Goal: Information Seeking & Learning: Learn about a topic

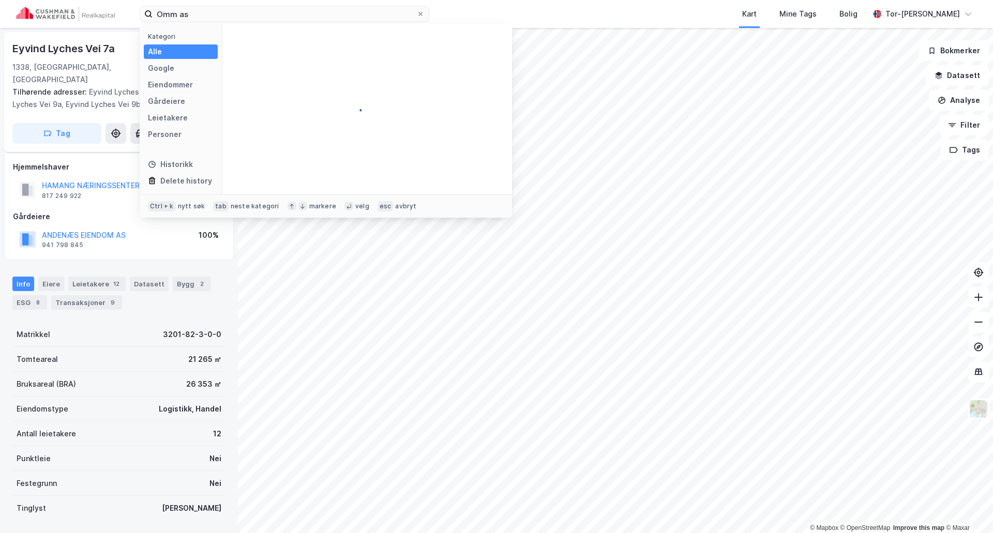
scroll to position [54, 0]
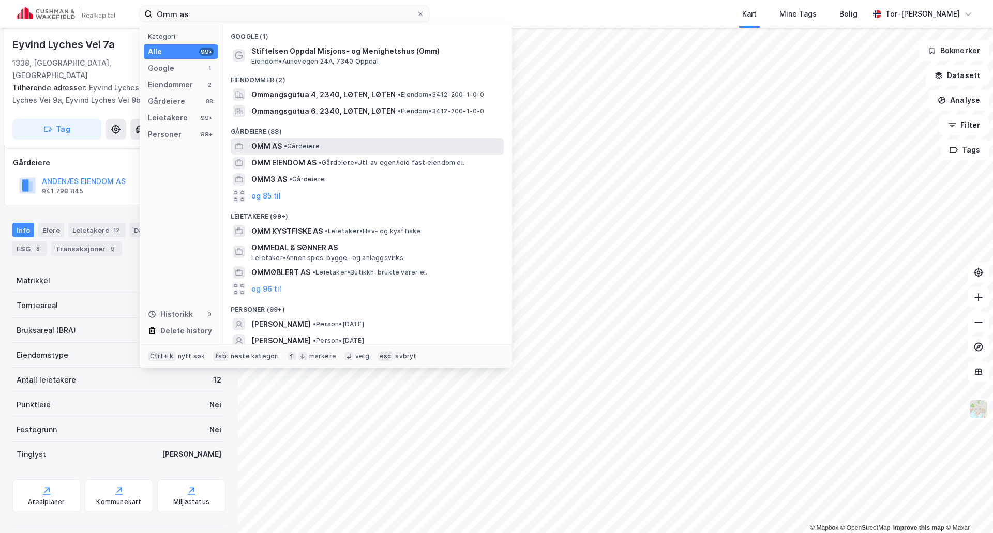
click at [304, 148] on span "• Gårdeiere" at bounding box center [302, 146] width 36 height 8
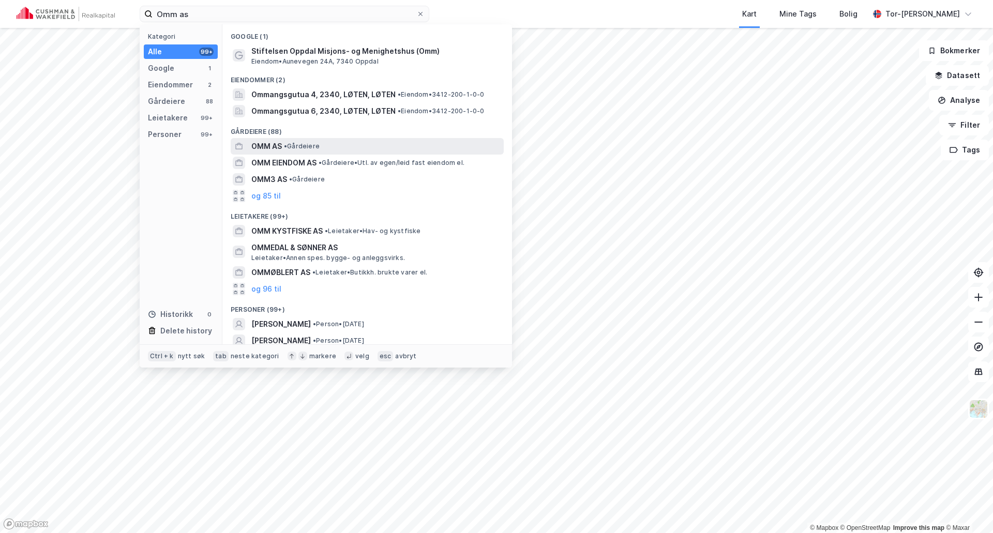
click at [265, 142] on span "OMM AS" at bounding box center [266, 146] width 30 height 12
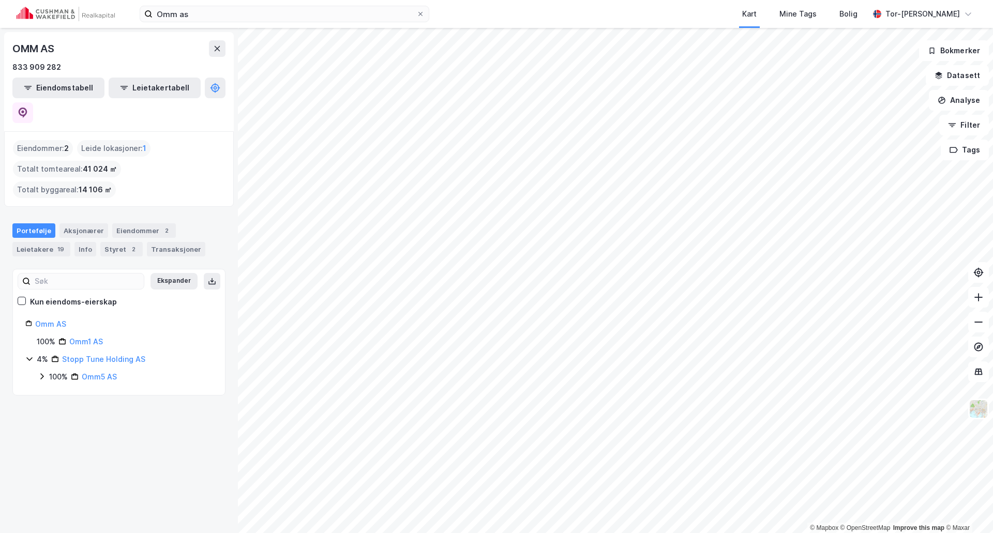
click at [141, 402] on div "OMM AS 833 909 282 Eiendomstabell Leietakertabell Eiendommer : 2 Leide lokasjon…" at bounding box center [119, 280] width 238 height 505
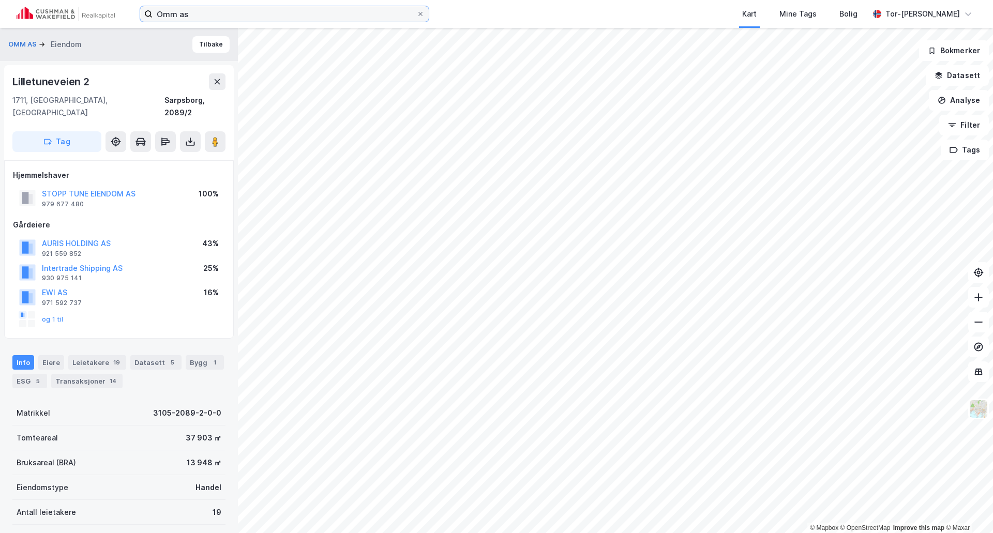
click at [202, 17] on input "Omm as" at bounding box center [284, 14] width 264 height 16
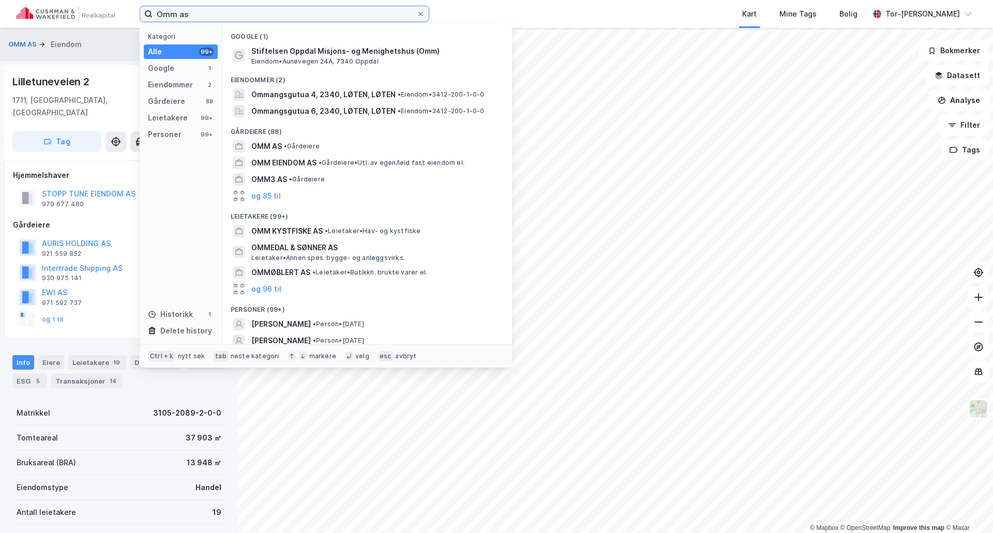
click at [202, 17] on input "Omm as" at bounding box center [284, 14] width 264 height 16
type input "[GEOGRAPHIC_DATA]"
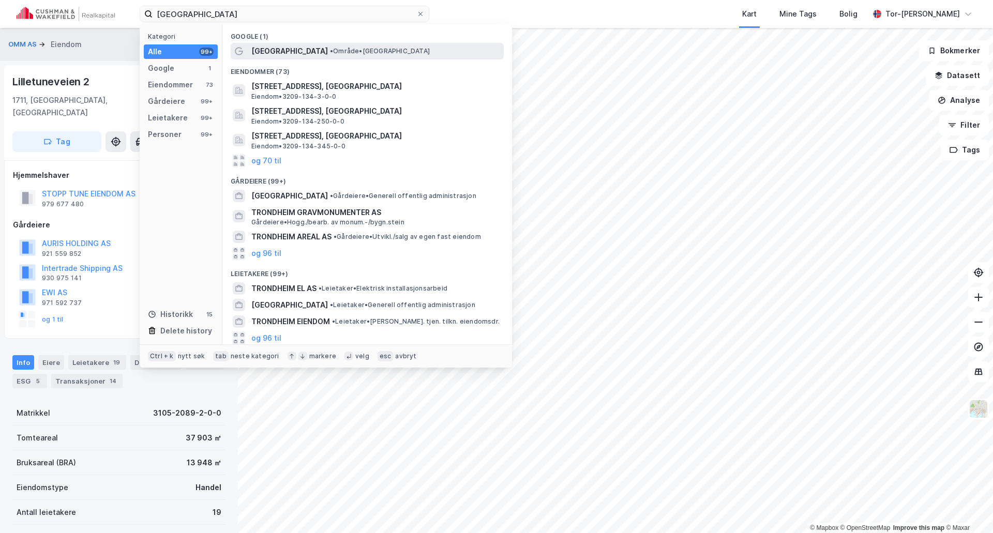
click at [330, 52] on span "• Område • Trondheim" at bounding box center [380, 51] width 100 height 8
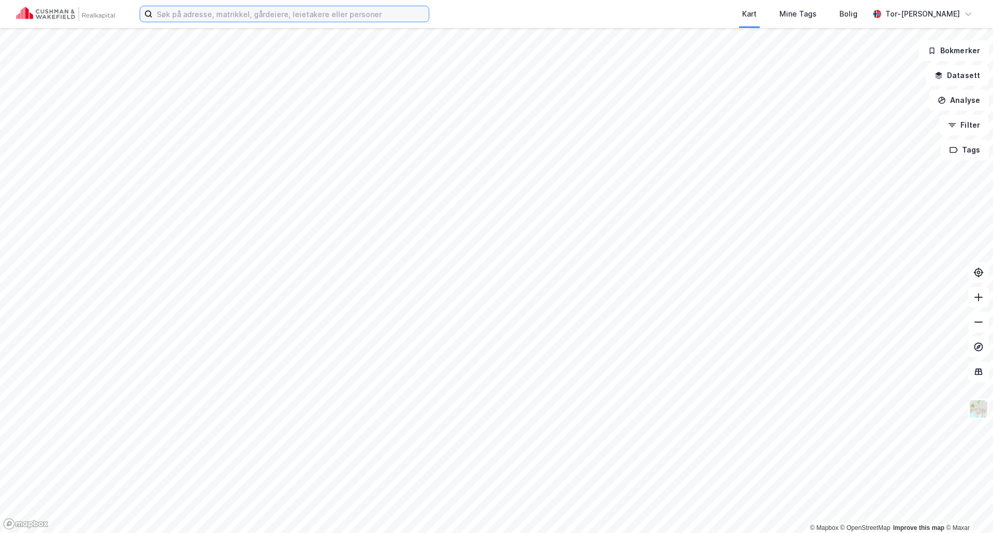
click at [186, 20] on input at bounding box center [290, 14] width 276 height 16
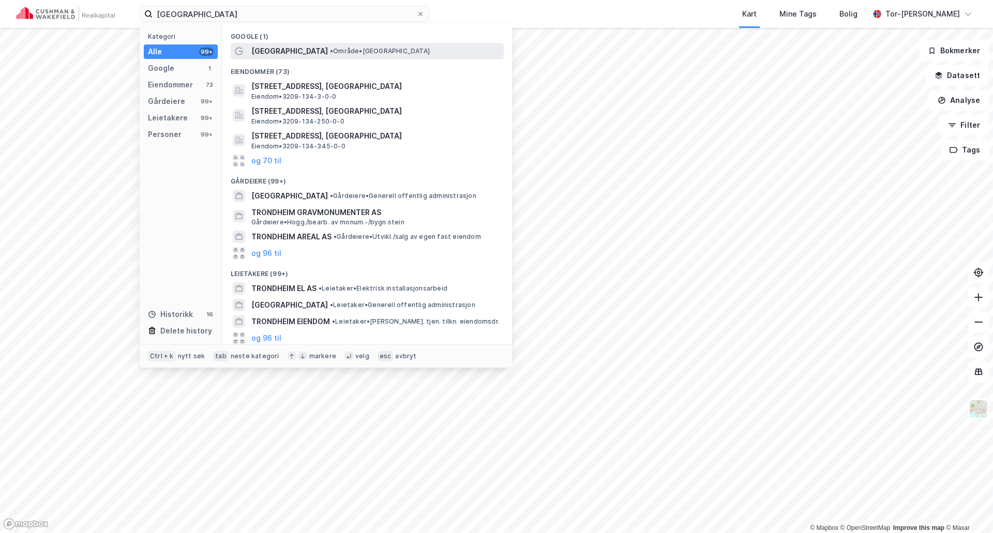
click at [353, 46] on div "[GEOGRAPHIC_DATA] • Område • [GEOGRAPHIC_DATA]" at bounding box center [376, 51] width 250 height 12
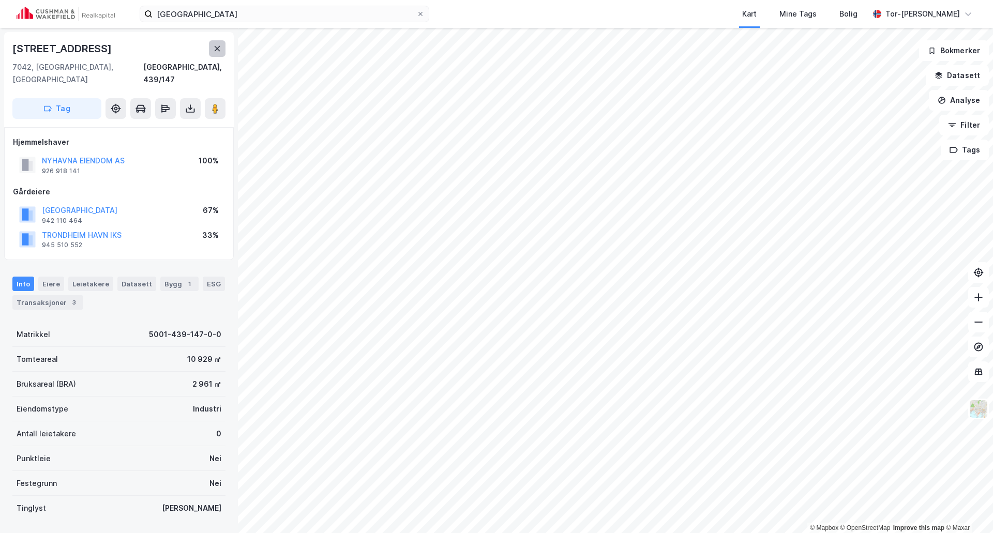
click at [224, 44] on button at bounding box center [217, 48] width 17 height 17
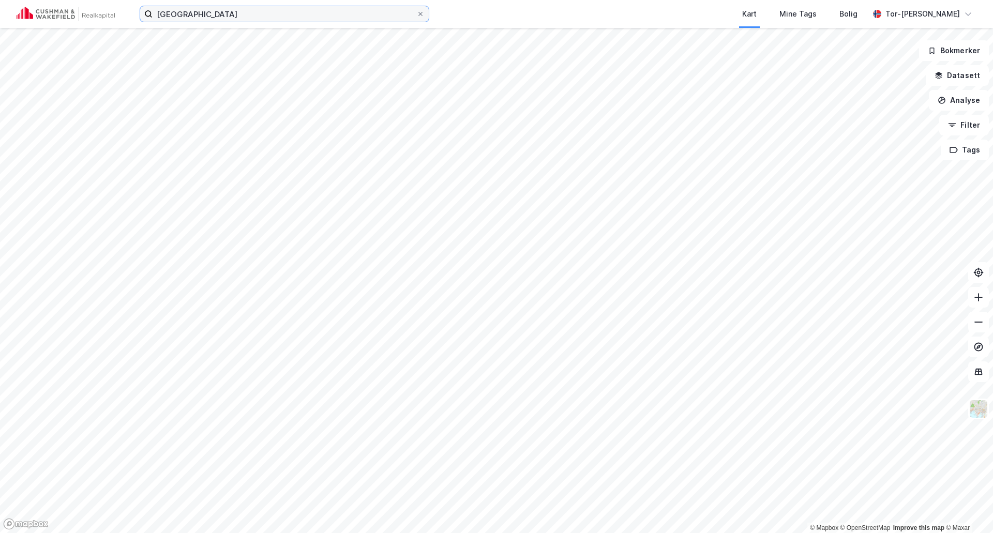
click at [275, 15] on input "[GEOGRAPHIC_DATA]" at bounding box center [284, 14] width 264 height 16
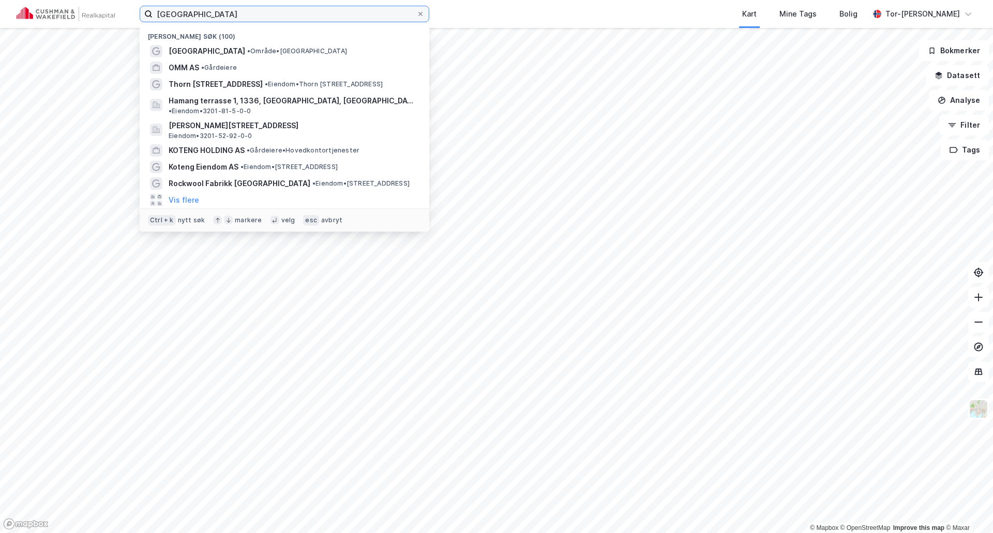
click at [275, 15] on input "[GEOGRAPHIC_DATA]" at bounding box center [284, 14] width 264 height 16
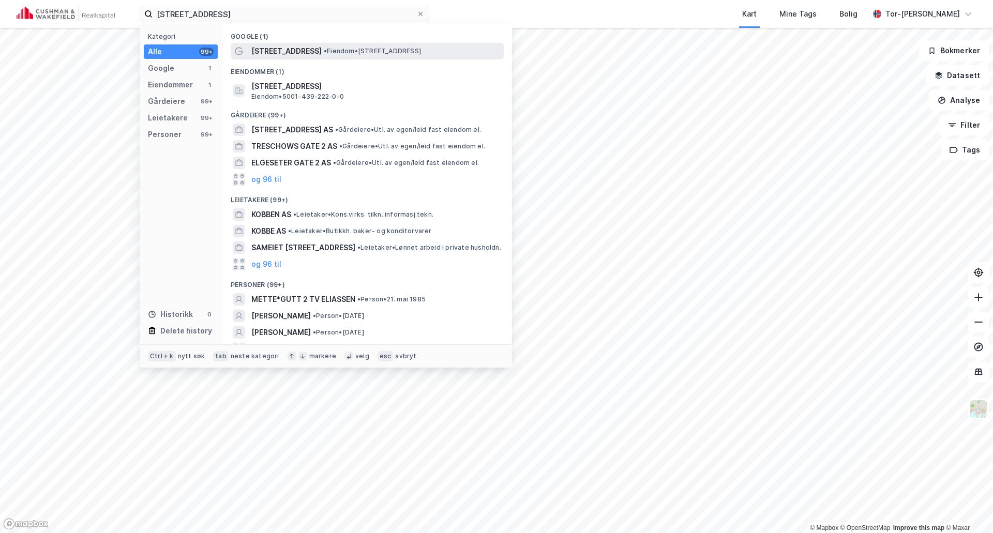
click at [326, 54] on span "• Eiendom • [STREET_ADDRESS]" at bounding box center [372, 51] width 97 height 8
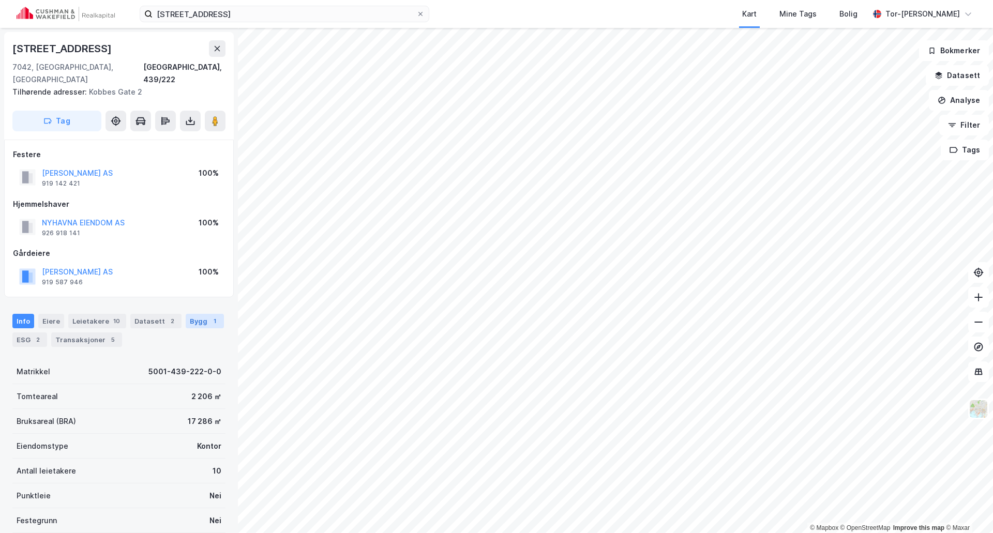
click at [209, 316] on div "1" at bounding box center [214, 321] width 10 height 10
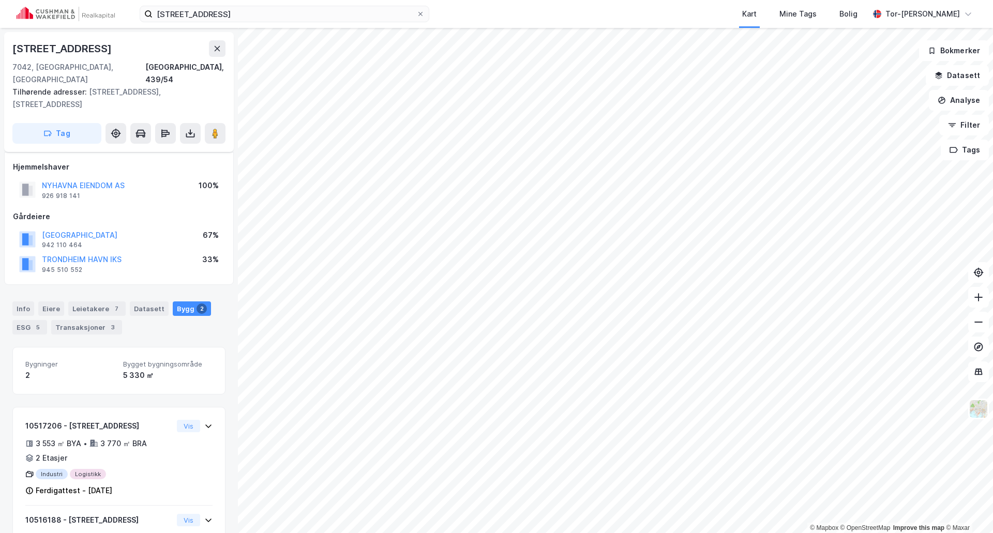
scroll to position [59, 0]
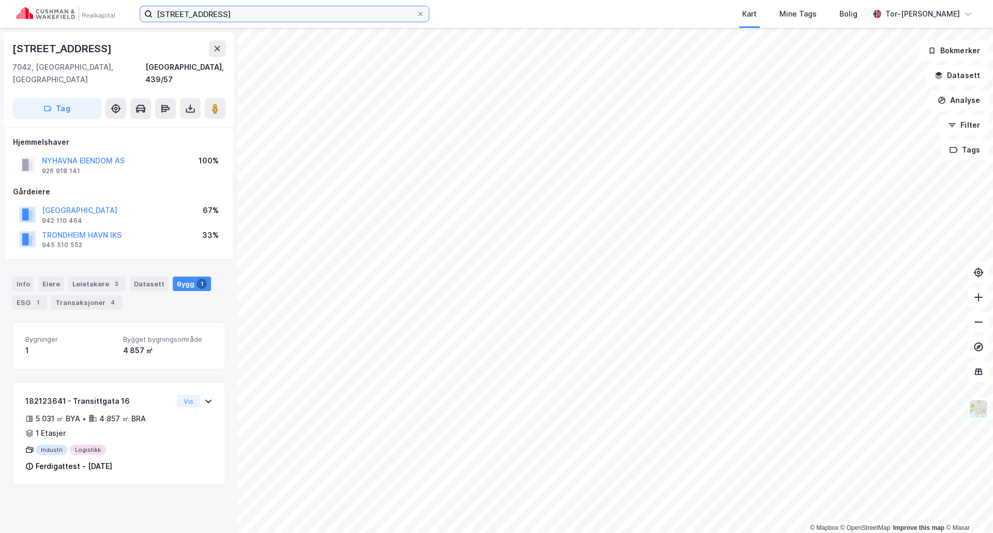
click at [257, 17] on input "[STREET_ADDRESS]" at bounding box center [284, 14] width 264 height 16
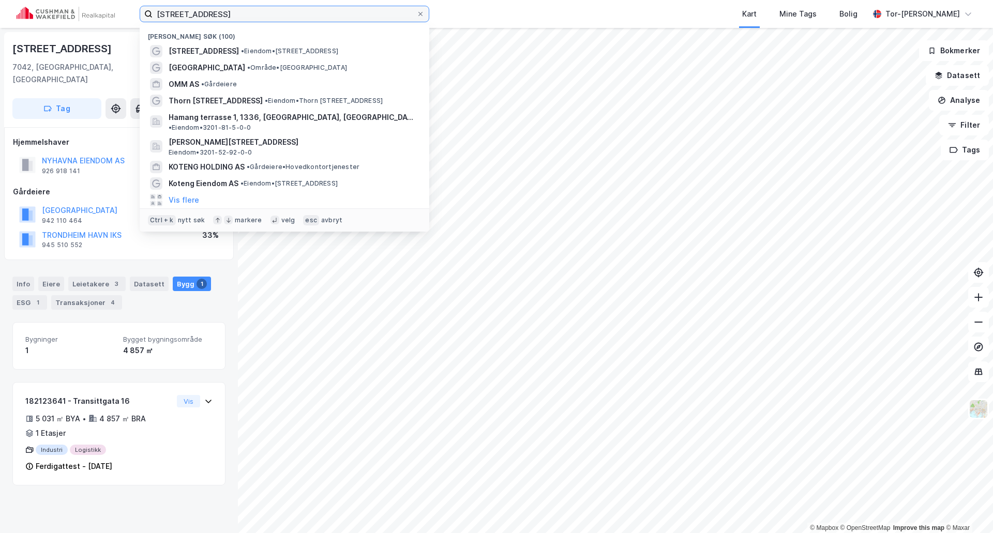
click at [257, 17] on input "[STREET_ADDRESS]" at bounding box center [284, 14] width 264 height 16
paste input "Trondheimsporten"
type input "Trondheimsporten 2"
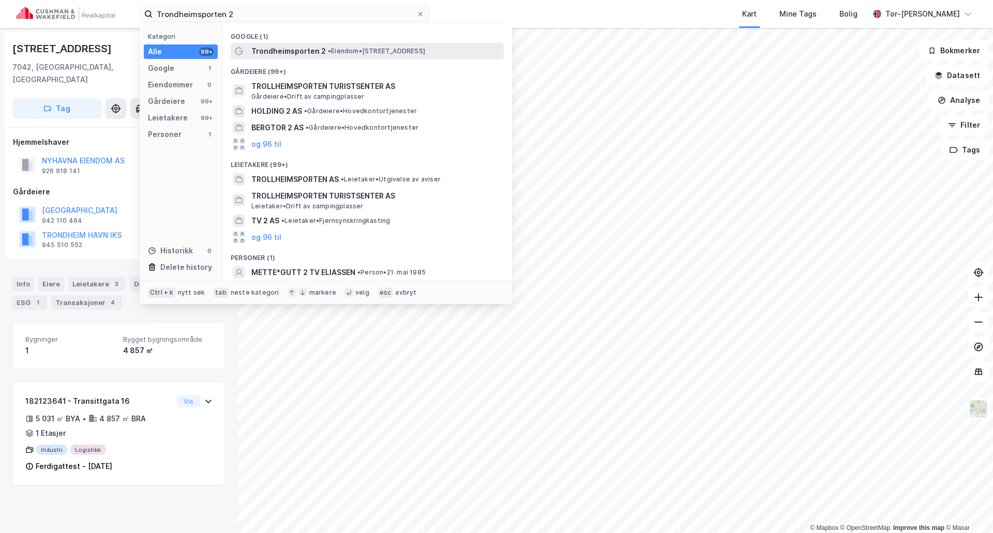
click at [336, 54] on span "• Eiendom • [STREET_ADDRESS]" at bounding box center [376, 51] width 97 height 8
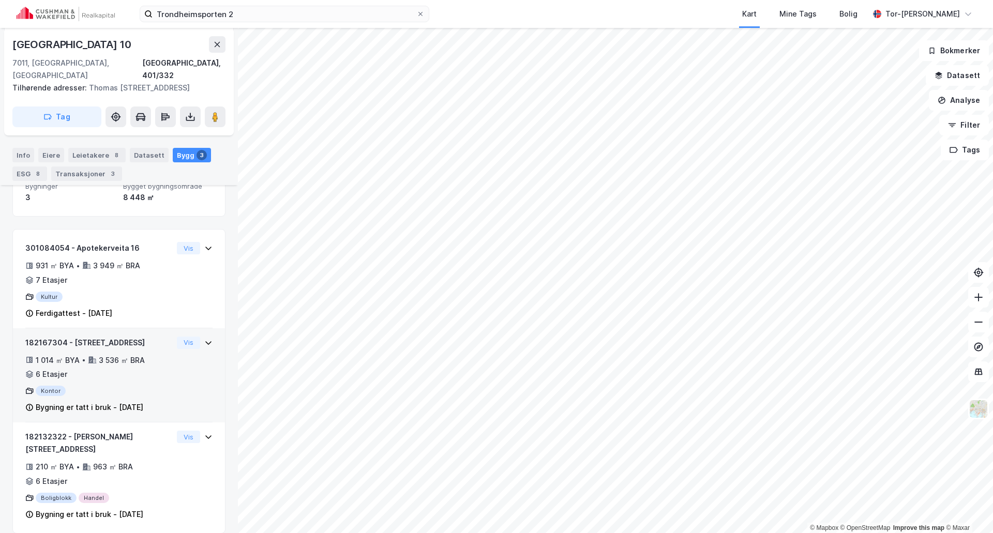
scroll to position [141, 0]
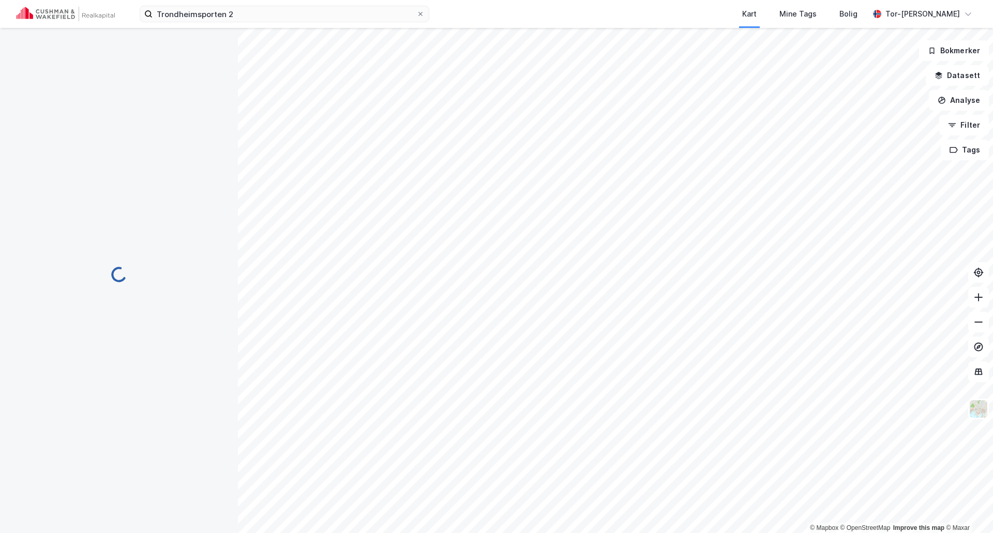
scroll to position [141, 0]
